Goal: Task Accomplishment & Management: Complete application form

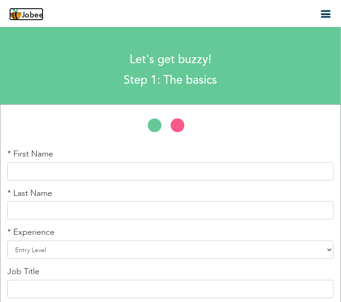
click at [30, 10] on link "Jobee" at bounding box center [26, 14] width 34 height 13
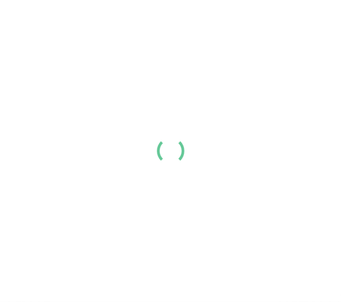
click at [179, 127] on div at bounding box center [170, 151] width 341 height 302
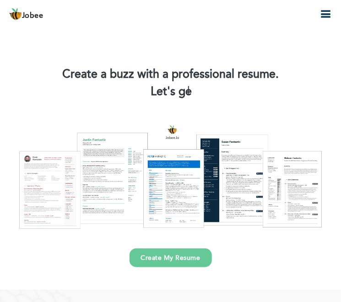
click at [183, 178] on div at bounding box center [171, 177] width 328 height 116
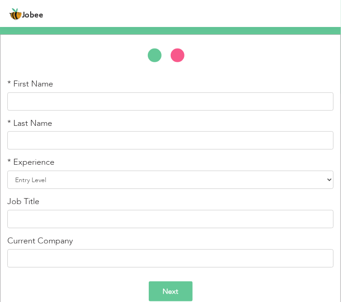
scroll to position [83, 0]
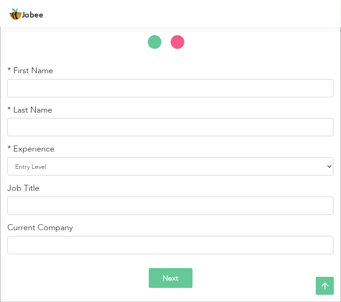
click at [149, 41] on li at bounding box center [159, 44] width 23 height 18
click at [179, 41] on li at bounding box center [182, 44] width 23 height 18
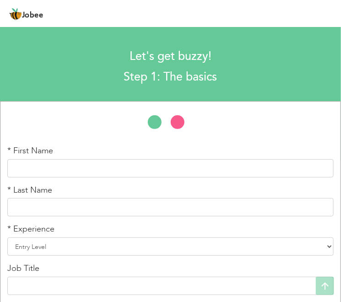
scroll to position [0, 0]
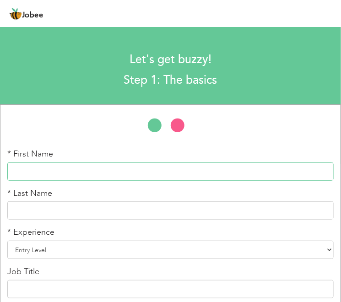
click at [121, 170] on input "text" at bounding box center [170, 172] width 327 height 18
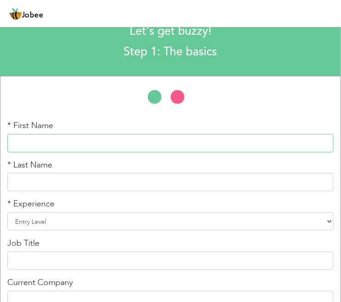
scroll to position [41, 0]
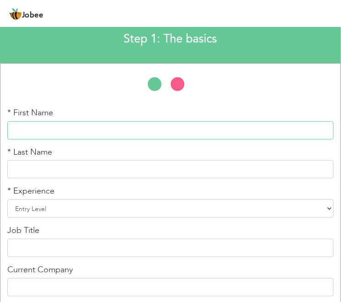
click at [122, 131] on input "text" at bounding box center [170, 130] width 327 height 18
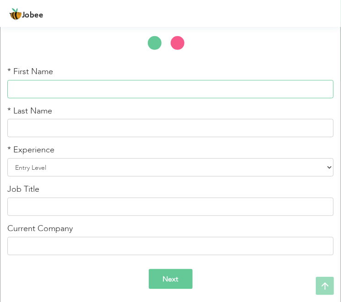
scroll to position [83, 0]
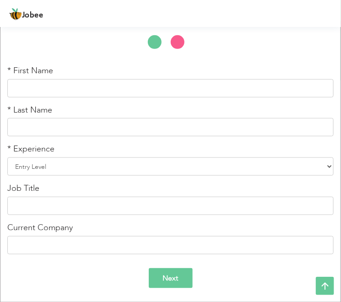
click at [170, 275] on input "Next" at bounding box center [171, 278] width 44 height 21
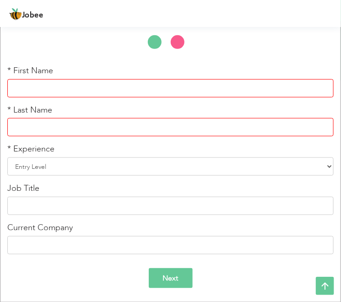
click at [109, 83] on input "text" at bounding box center [170, 88] width 327 height 18
type input "Jamica"
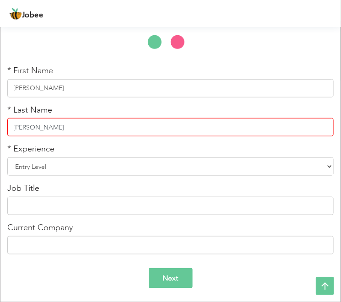
type input "John"
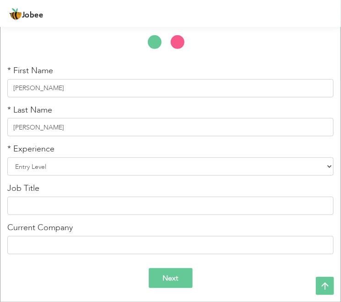
click at [163, 273] on input "Next" at bounding box center [171, 278] width 44 height 21
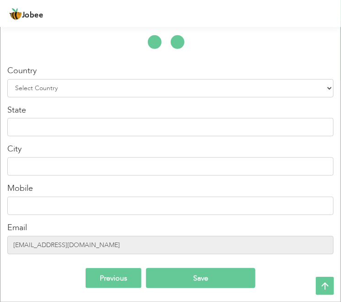
click at [188, 275] on input "Save" at bounding box center [200, 278] width 109 height 21
